Goal: Navigation & Orientation: Find specific page/section

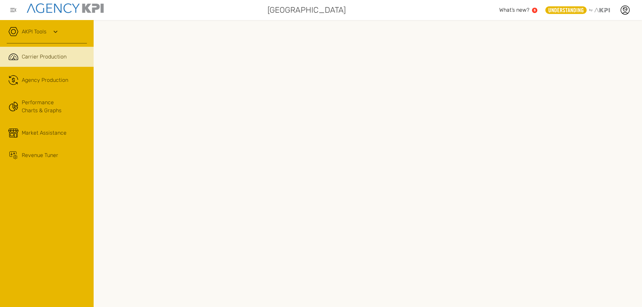
click at [54, 29] on icon at bounding box center [56, 32] width 8 height 8
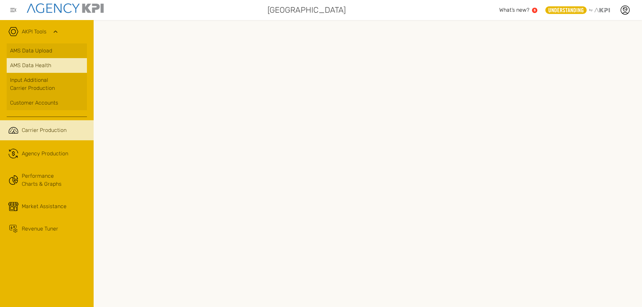
click at [38, 65] on span "AMS Data Health" at bounding box center [30, 66] width 41 height 8
